Goal: Task Accomplishment & Management: Manage account settings

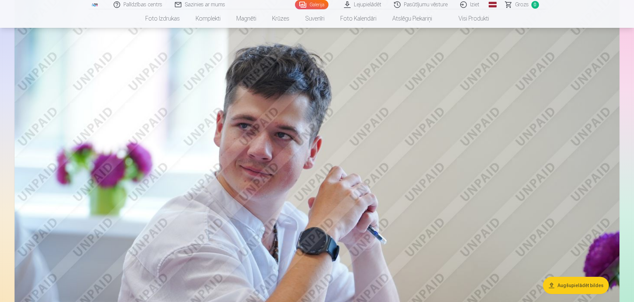
scroll to position [2120, 0]
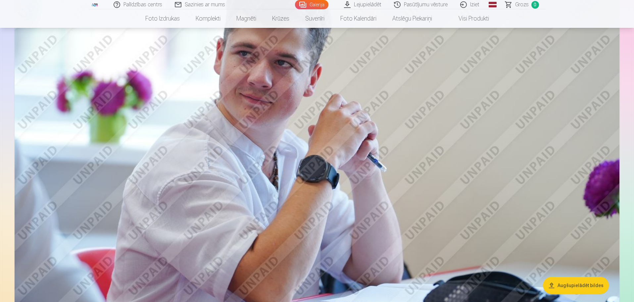
click at [576, 285] on button "Augšupielādēt bildes" at bounding box center [576, 285] width 66 height 17
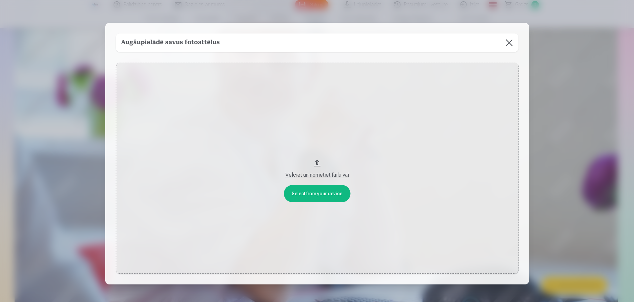
scroll to position [2125, 0]
click at [510, 44] on button at bounding box center [510, 42] width 19 height 19
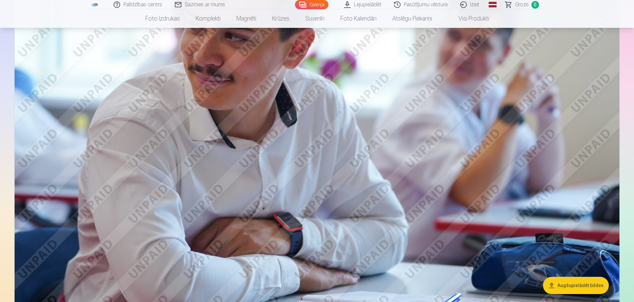
scroll to position [1661, 0]
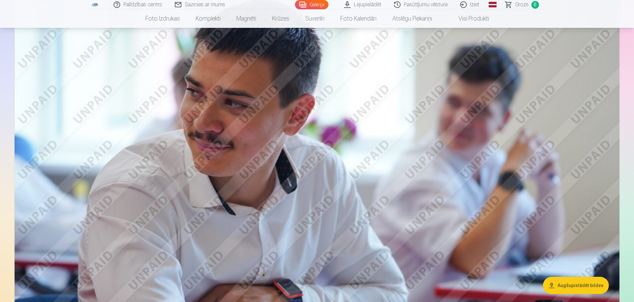
click at [375, 2] on link "Lejupielādēt" at bounding box center [363, 4] width 50 height 9
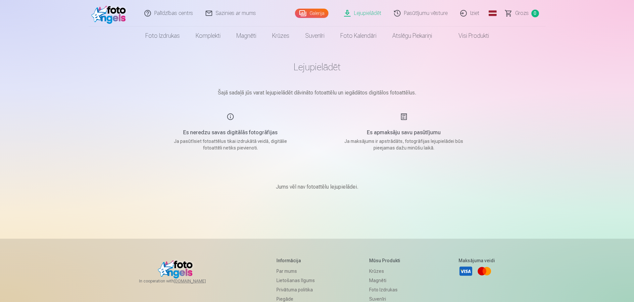
click at [426, 14] on link "Pasūtījumu vēsture" at bounding box center [421, 13] width 66 height 26
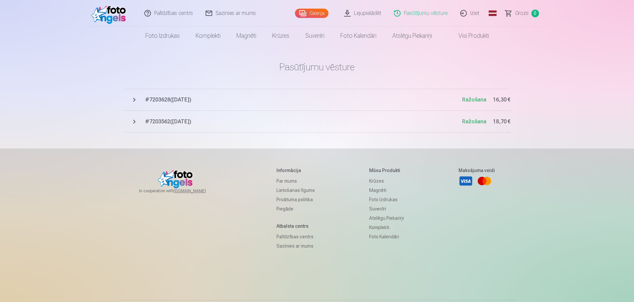
click at [153, 122] on span "# 7203562 ( 8.09.2025 )" at bounding box center [303, 122] width 317 height 8
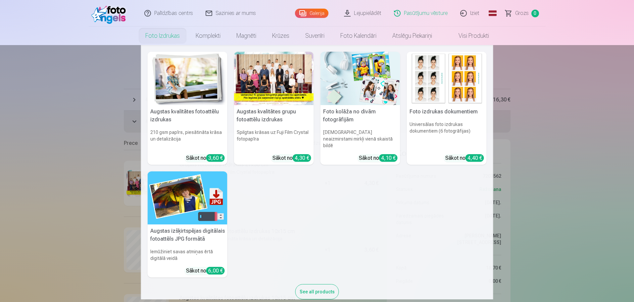
click at [164, 36] on link "Foto izdrukas" at bounding box center [162, 35] width 50 height 19
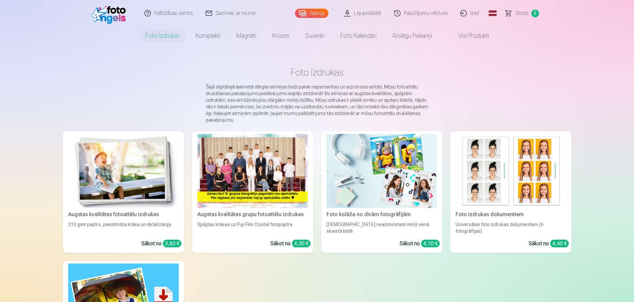
click at [480, 12] on link "Iziet" at bounding box center [470, 13] width 32 height 26
